Goal: Browse casually

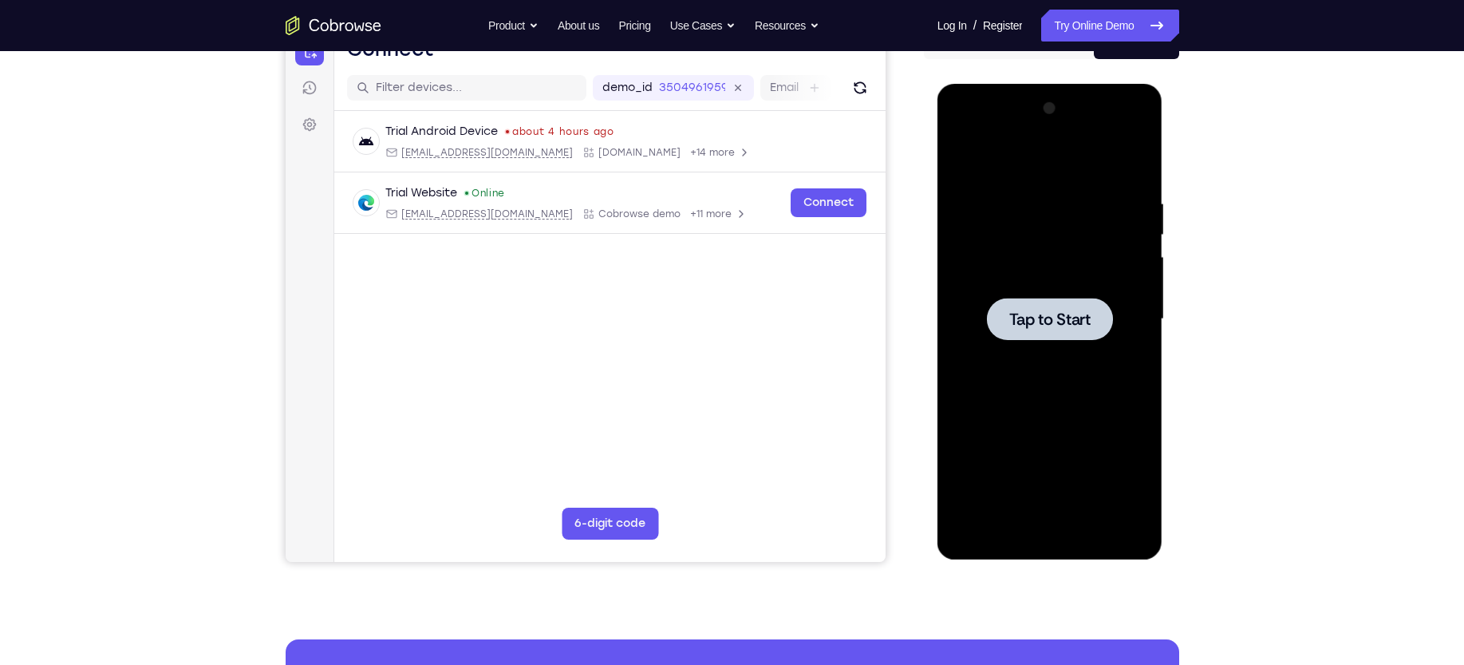
click at [1038, 324] on span "Tap to Start" at bounding box center [1049, 319] width 81 height 16
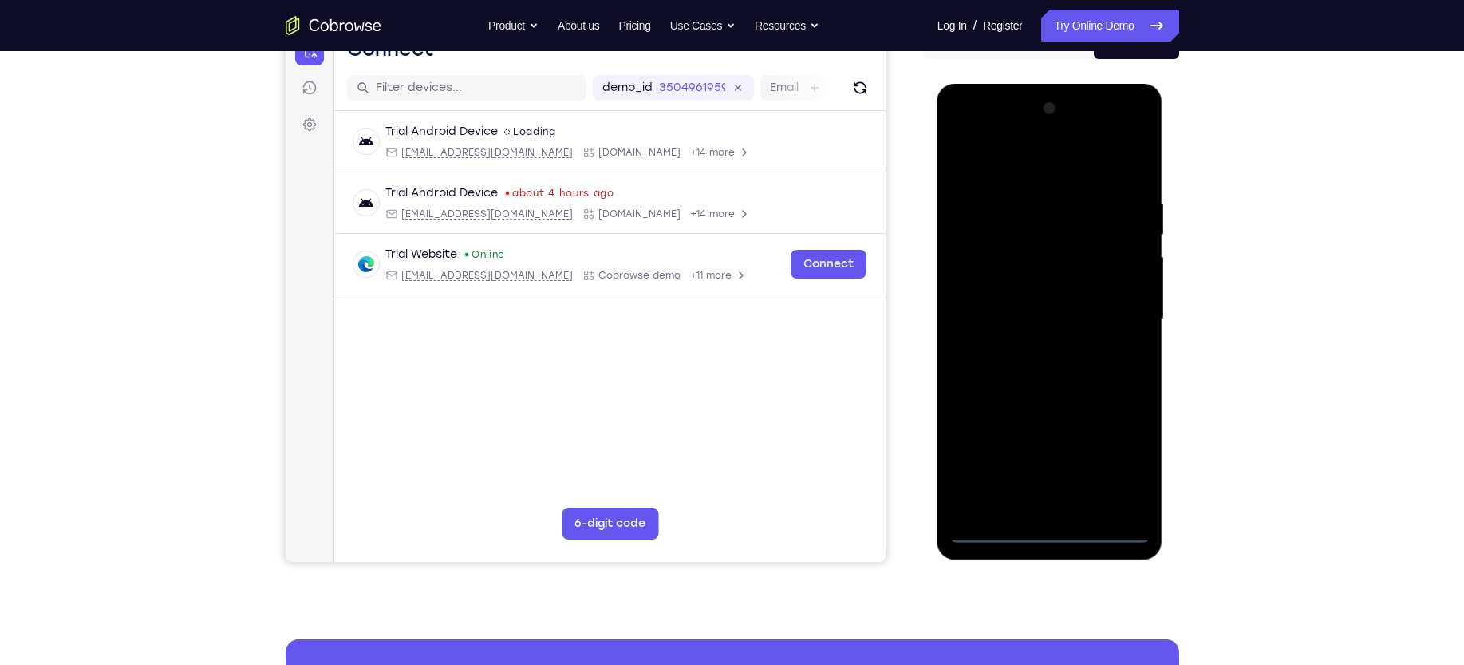
click at [1043, 531] on div at bounding box center [1049, 319] width 201 height 447
click at [1126, 471] on div at bounding box center [1049, 319] width 201 height 447
click at [1017, 157] on div at bounding box center [1049, 319] width 201 height 447
click at [1110, 313] on div at bounding box center [1049, 319] width 201 height 447
click at [1031, 349] on div at bounding box center [1049, 319] width 201 height 447
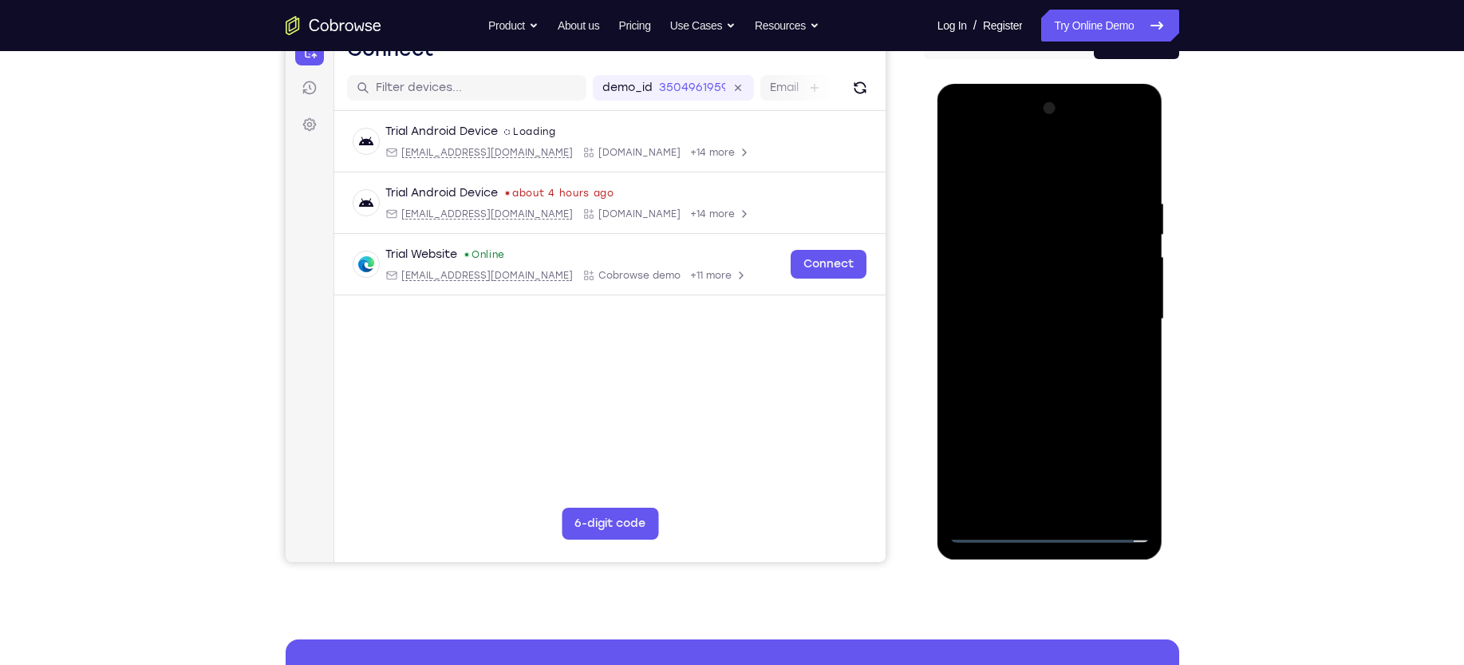
click at [1031, 299] on div at bounding box center [1049, 319] width 201 height 447
click at [1140, 459] on div at bounding box center [1049, 319] width 201 height 447
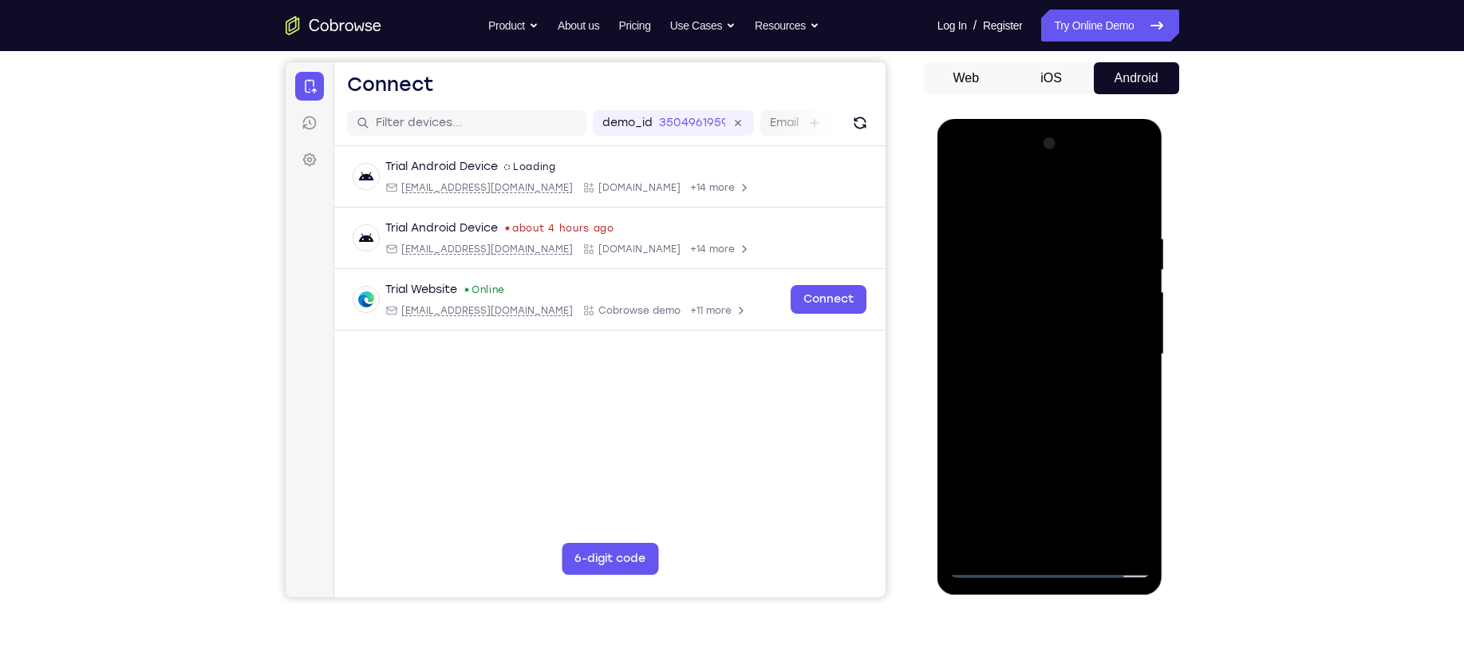
scroll to position [142, 0]
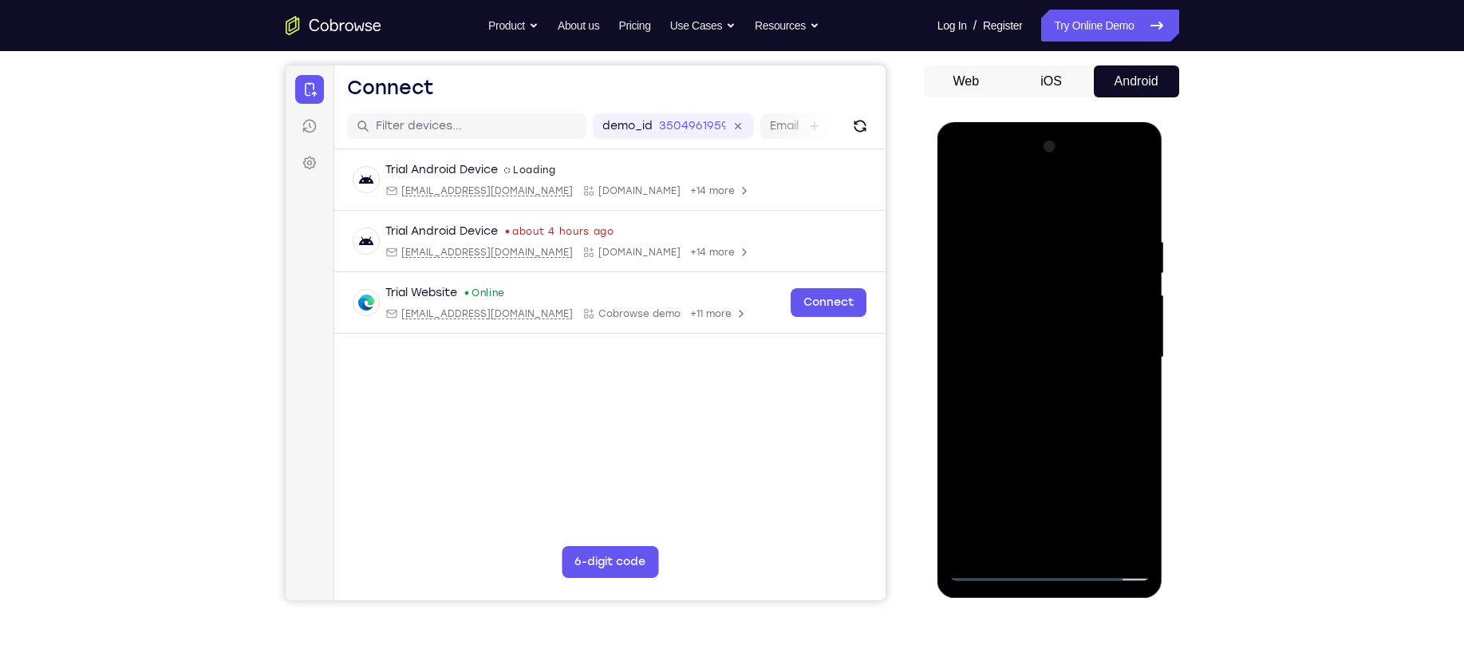
click at [1136, 505] on div at bounding box center [1049, 357] width 201 height 447
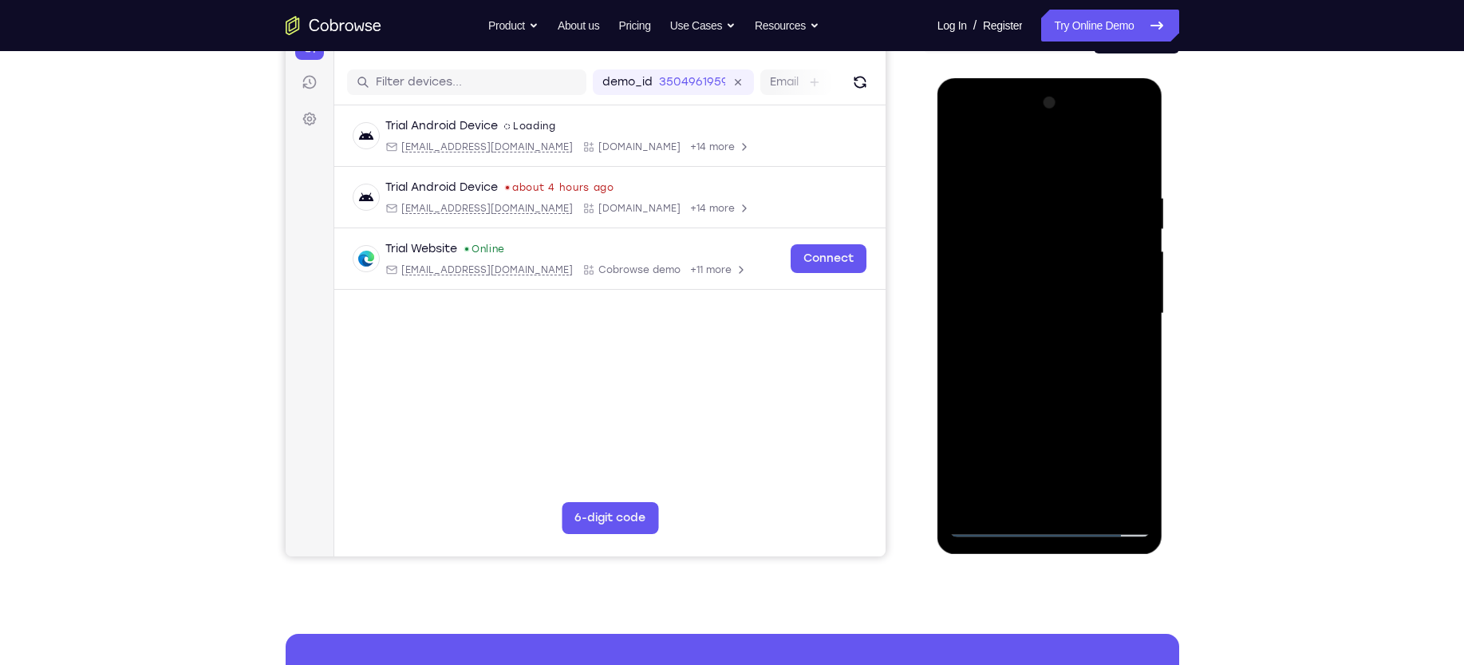
scroll to position [187, 0]
click at [1139, 464] on div at bounding box center [1049, 312] width 201 height 447
click at [1043, 282] on div at bounding box center [1049, 312] width 201 height 447
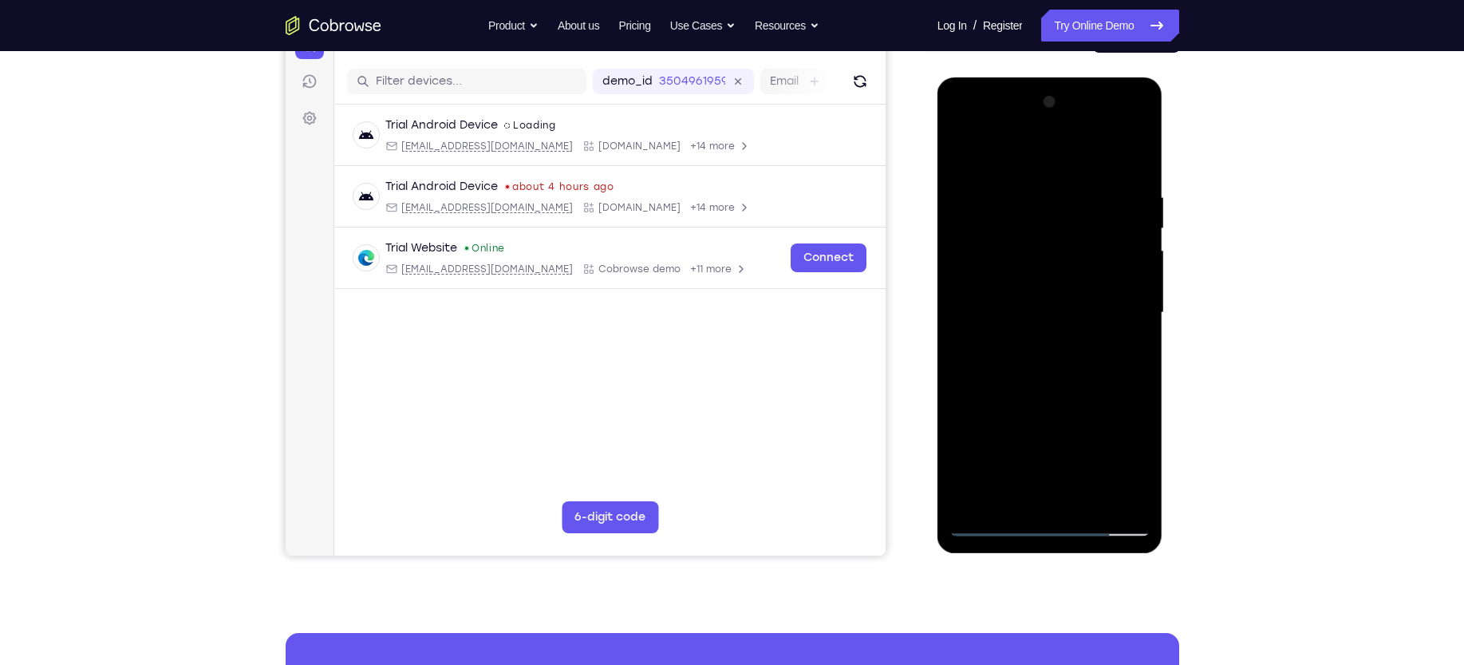
click at [1004, 311] on div at bounding box center [1049, 312] width 201 height 447
click at [961, 151] on div at bounding box center [1049, 312] width 201 height 447
click at [972, 501] on div at bounding box center [1049, 312] width 201 height 447
click at [1036, 344] on div at bounding box center [1049, 312] width 201 height 447
click at [1055, 298] on div at bounding box center [1049, 312] width 201 height 447
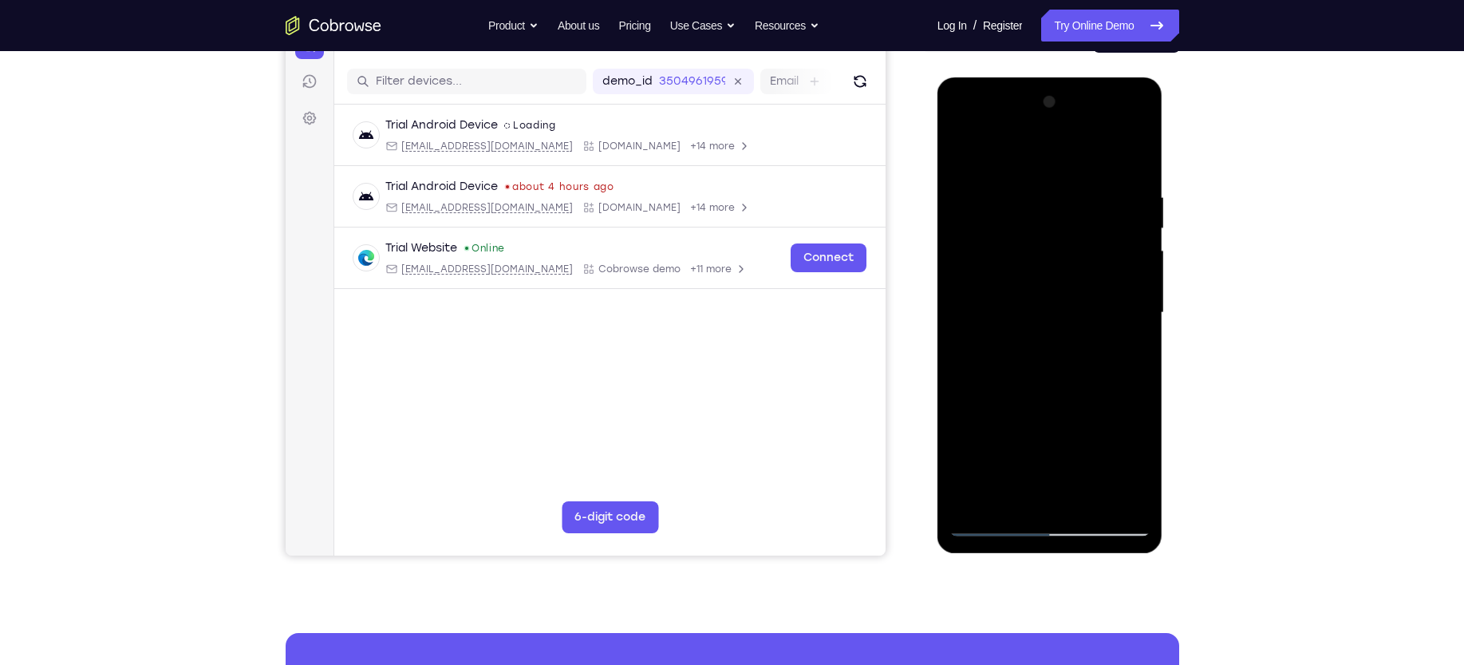
click at [1076, 333] on div at bounding box center [1049, 312] width 201 height 447
click at [1070, 235] on div at bounding box center [1049, 312] width 201 height 447
click at [1049, 274] on div at bounding box center [1049, 312] width 201 height 447
click at [1027, 400] on div at bounding box center [1049, 312] width 201 height 447
click at [1031, 280] on div at bounding box center [1049, 312] width 201 height 447
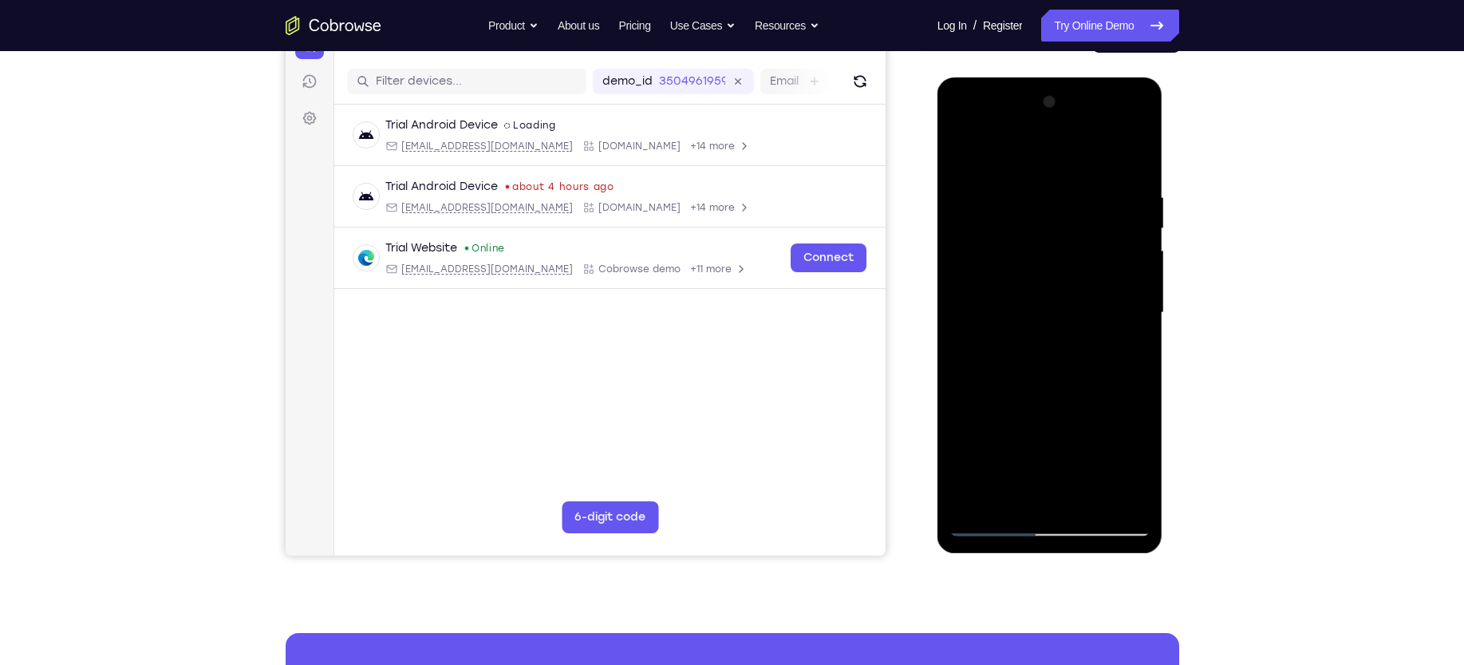
click at [1009, 500] on div at bounding box center [1049, 312] width 201 height 447
drag, startPoint x: 1018, startPoint y: 503, endPoint x: 984, endPoint y: 206, distance: 299.5
click at [984, 206] on div at bounding box center [1049, 312] width 201 height 447
click at [987, 229] on div at bounding box center [1049, 312] width 201 height 447
click at [985, 290] on div at bounding box center [1049, 312] width 201 height 447
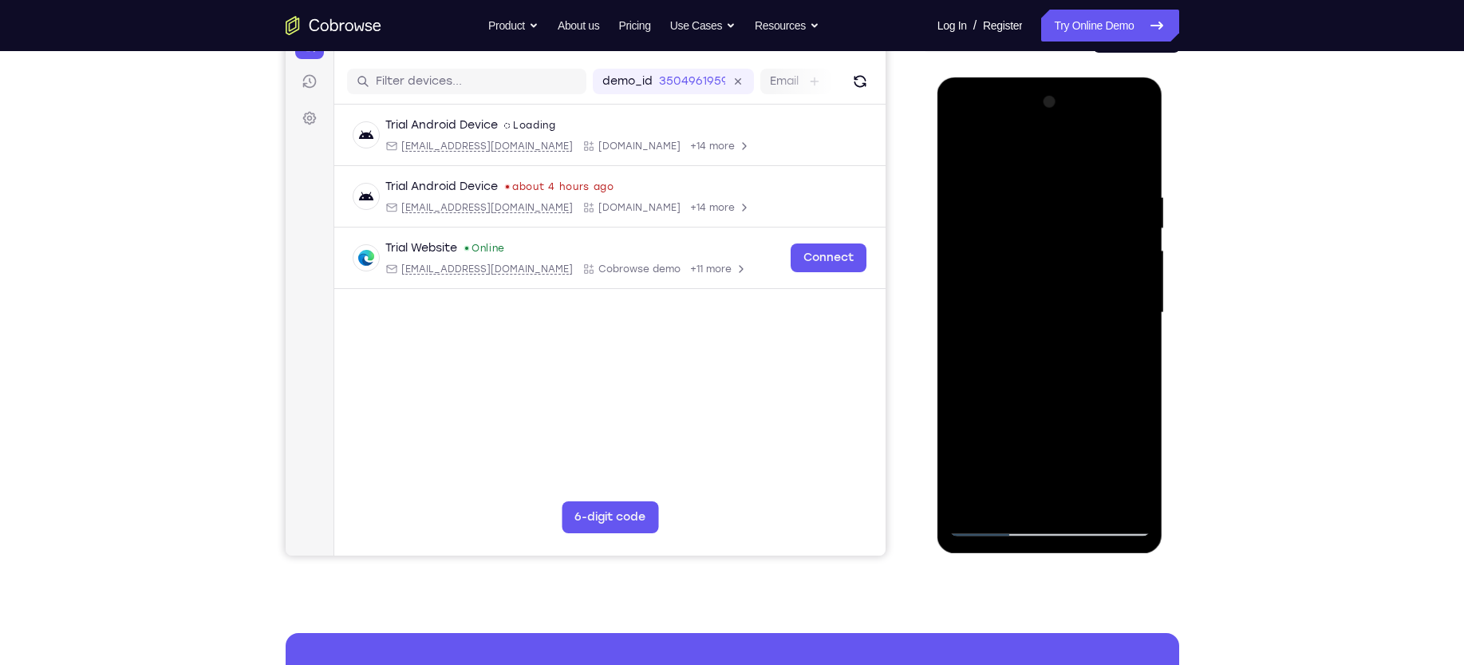
click at [970, 479] on div at bounding box center [1049, 312] width 201 height 447
drag, startPoint x: 972, startPoint y: 484, endPoint x: 950, endPoint y: 403, distance: 84.2
click at [950, 403] on div at bounding box center [1049, 312] width 201 height 447
